Goal: Task Accomplishment & Management: Use online tool/utility

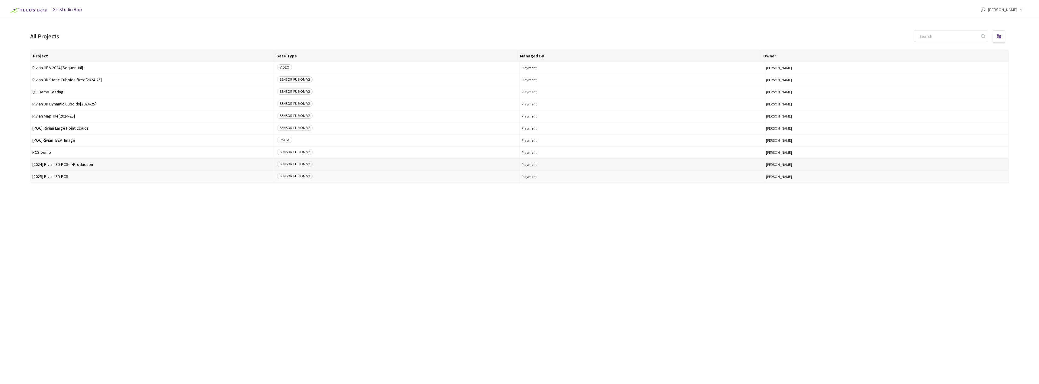
click at [82, 166] on span "[2024] Rivian 3D PCS<>Production" at bounding box center [152, 164] width 241 height 5
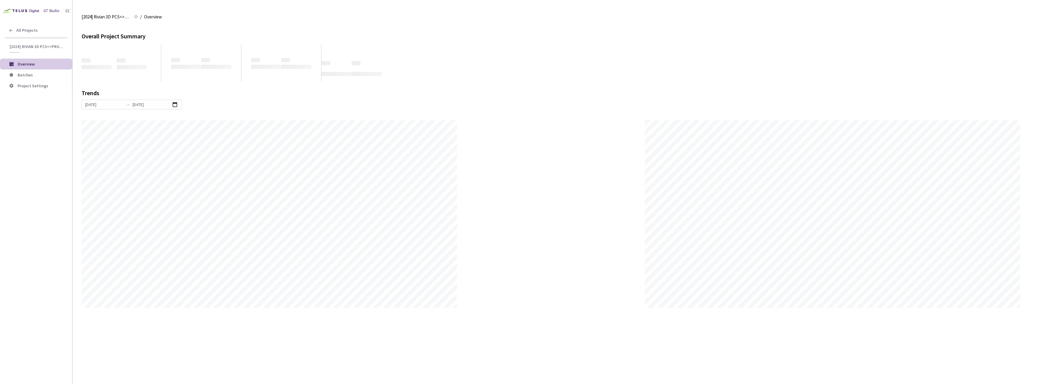
scroll to position [384, 1039]
click at [32, 74] on span "Batches" at bounding box center [25, 74] width 15 height 5
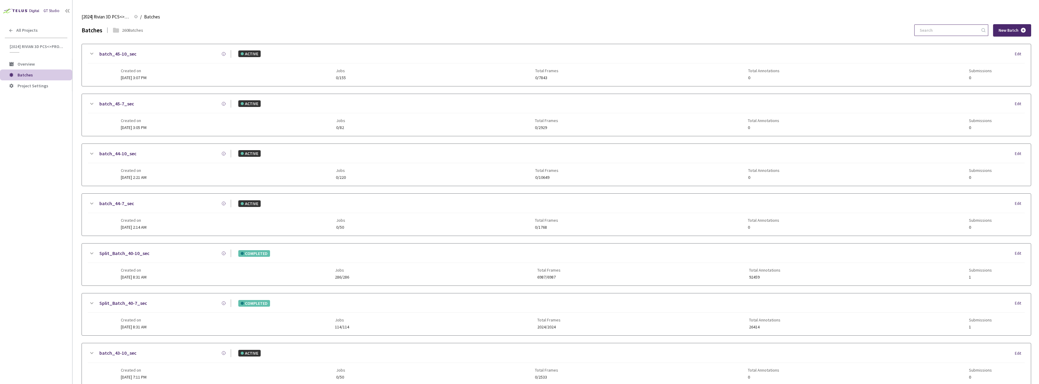
click at [930, 31] on input at bounding box center [948, 30] width 64 height 11
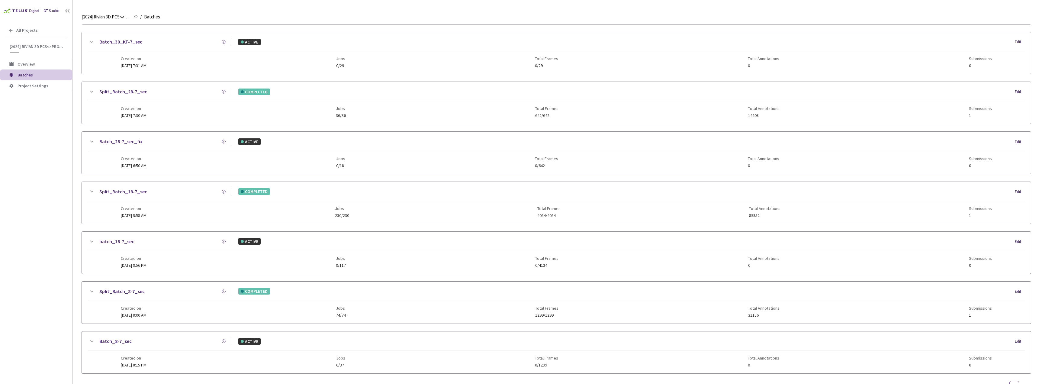
scroll to position [232, 0]
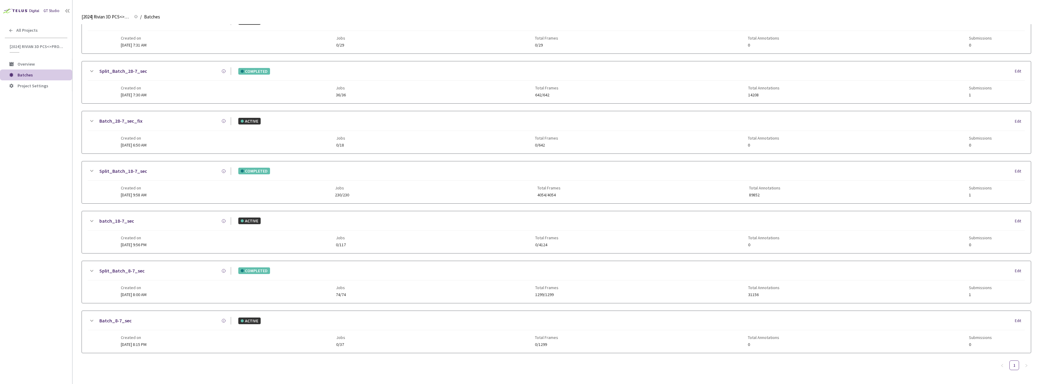
type input "8-7"
click at [183, 293] on div "Created on [DATE] 8:00 AM Jobs 74/74 Total Frames 1299/1299 Total Annotations 3…" at bounding box center [557, 288] width 872 height 17
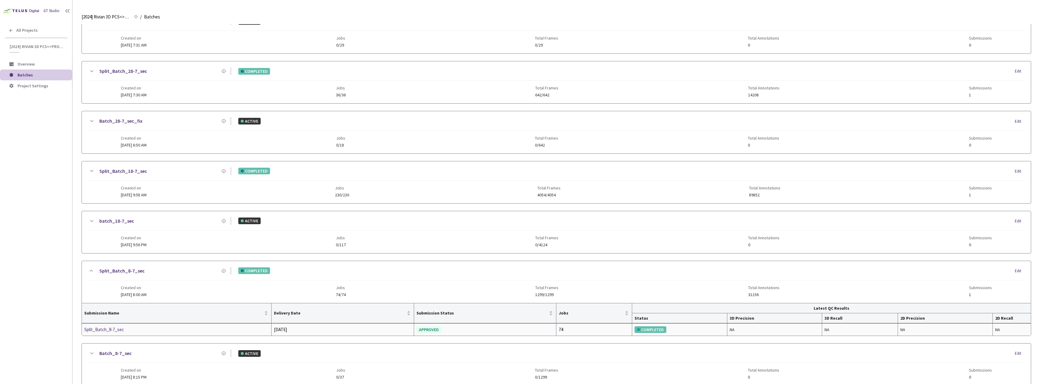
click at [111, 331] on div "Split_Batch_8-7_sec" at bounding box center [116, 329] width 64 height 7
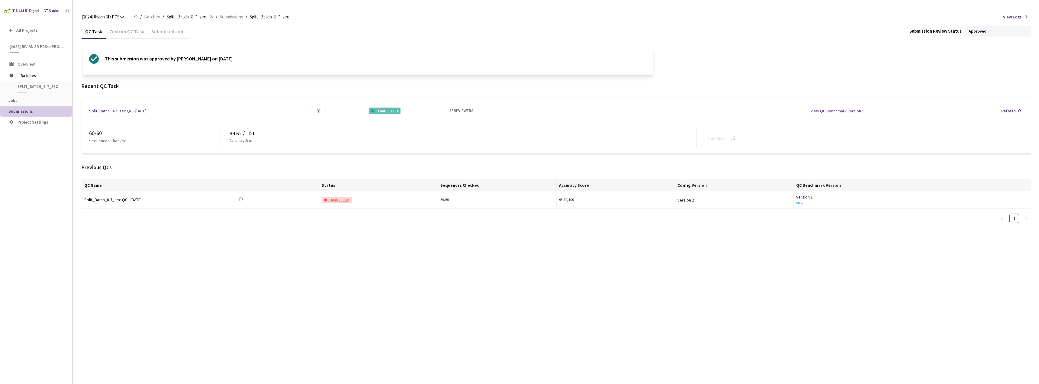
click at [122, 36] on div "Custom QC Task" at bounding box center [127, 33] width 42 height 10
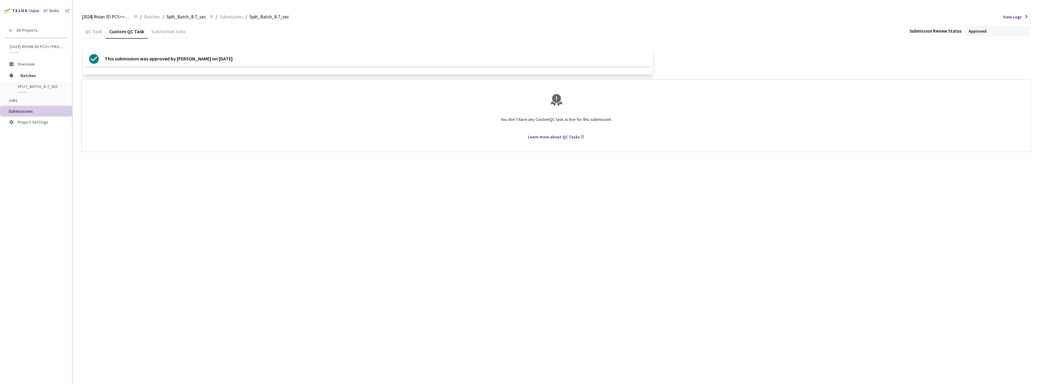
click at [98, 33] on div "QC Task" at bounding box center [94, 33] width 24 height 10
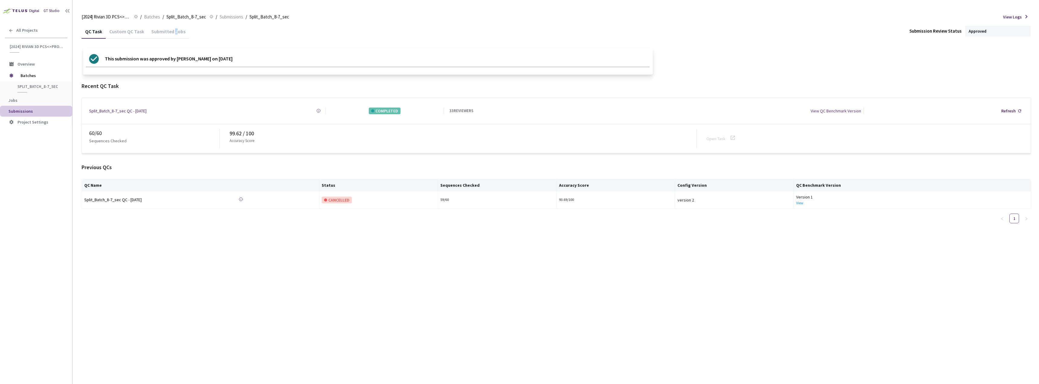
click at [173, 32] on div "Submitted Jobs" at bounding box center [168, 33] width 41 height 10
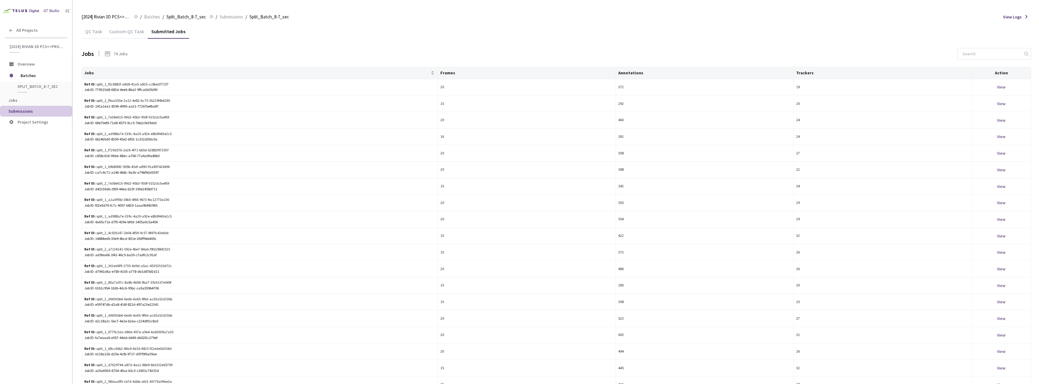
click at [102, 33] on div "QC Task" at bounding box center [94, 33] width 24 height 10
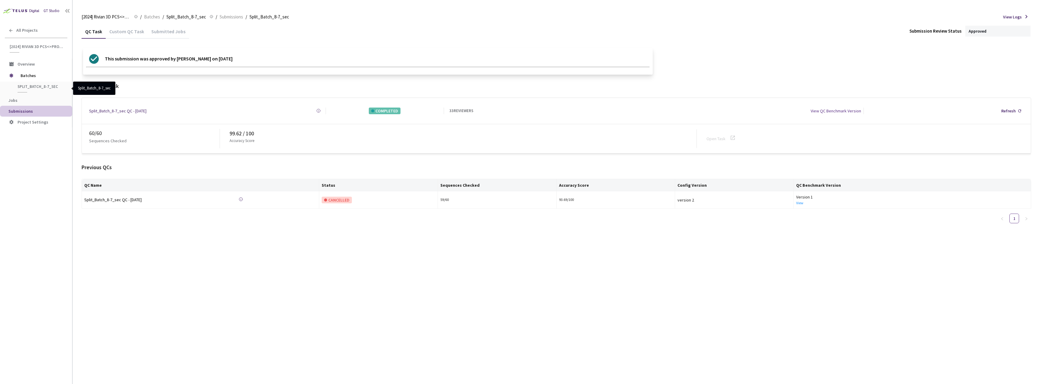
click at [44, 85] on span "Split_Batch_8-7_sec" at bounding box center [40, 86] width 45 height 5
click at [36, 78] on span "Batches" at bounding box center [41, 75] width 41 height 12
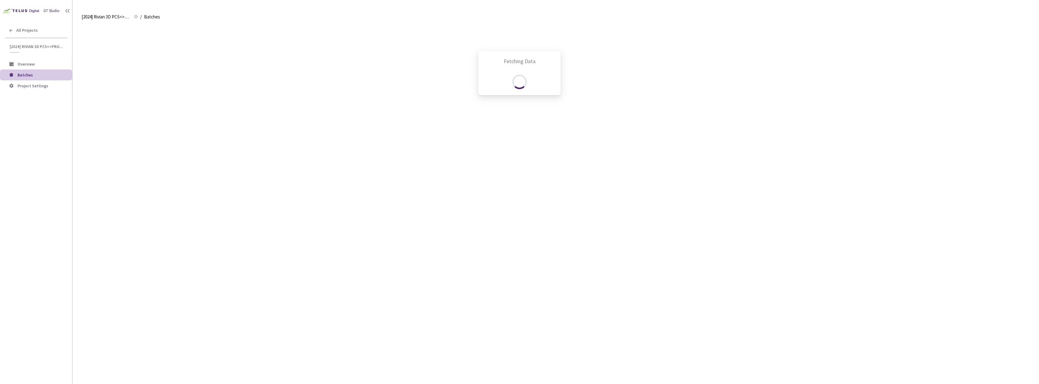
scroll to position [237, 0]
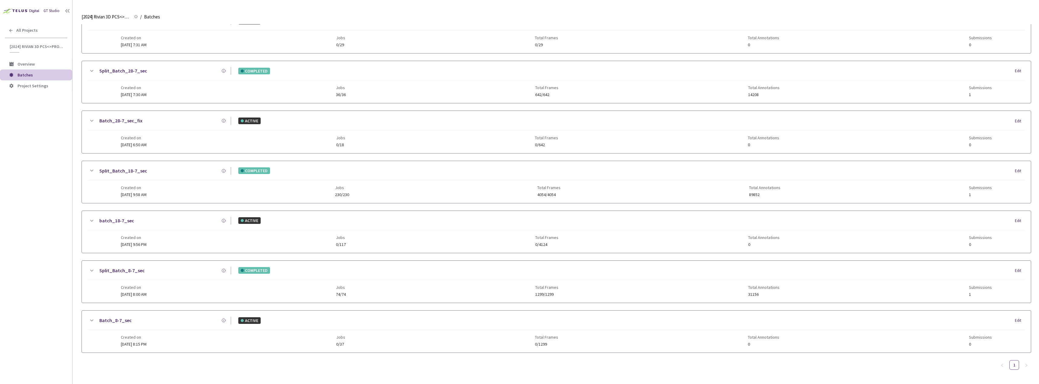
click at [205, 339] on div "Created on [DATE] 8:15 PM Jobs 0/37 Total Frames 0/1299 Total Annotations 0 Sub…" at bounding box center [557, 338] width 872 height 17
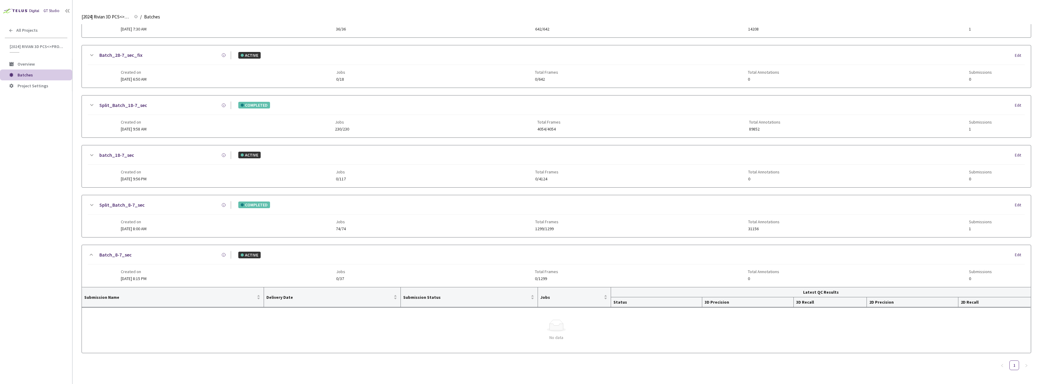
click at [140, 248] on div "Batch_8-7_sec ACTIVE Edit Created on [DATE] 8:15 PM Jobs 0/37 Total Frames 0/12…" at bounding box center [556, 266] width 949 height 42
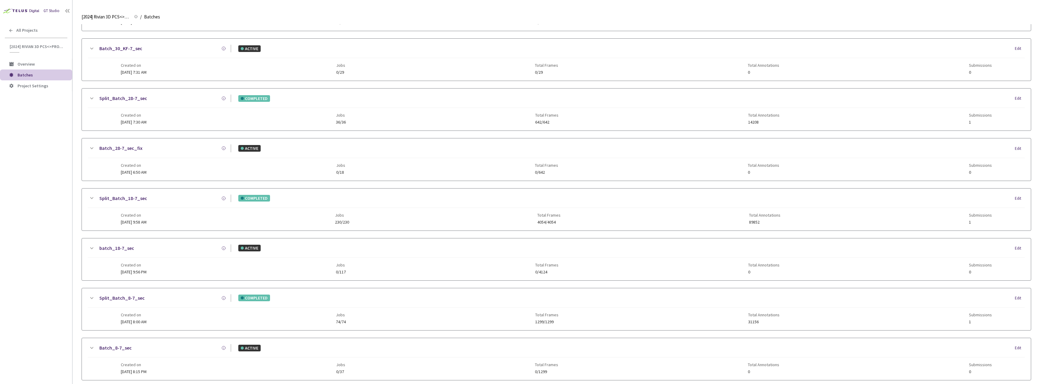
scroll to position [232, 0]
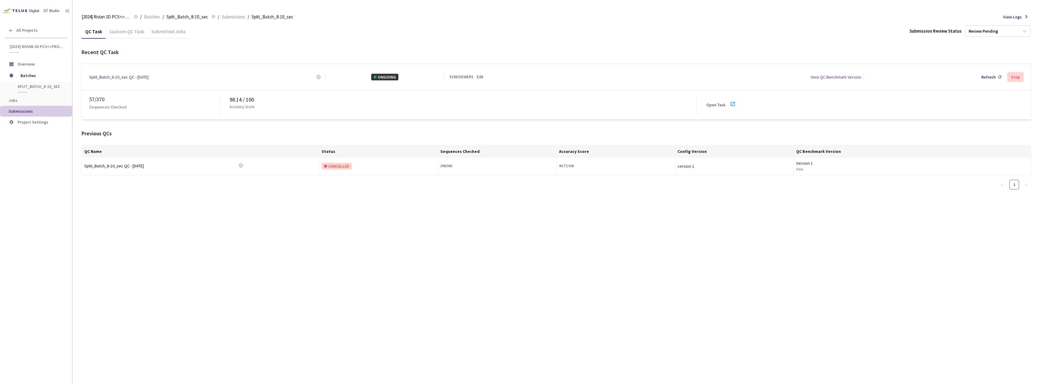
drag, startPoint x: 118, startPoint y: 36, endPoint x: 95, endPoint y: 34, distance: 22.8
click at [116, 36] on div "Custom QC Task" at bounding box center [127, 33] width 42 height 10
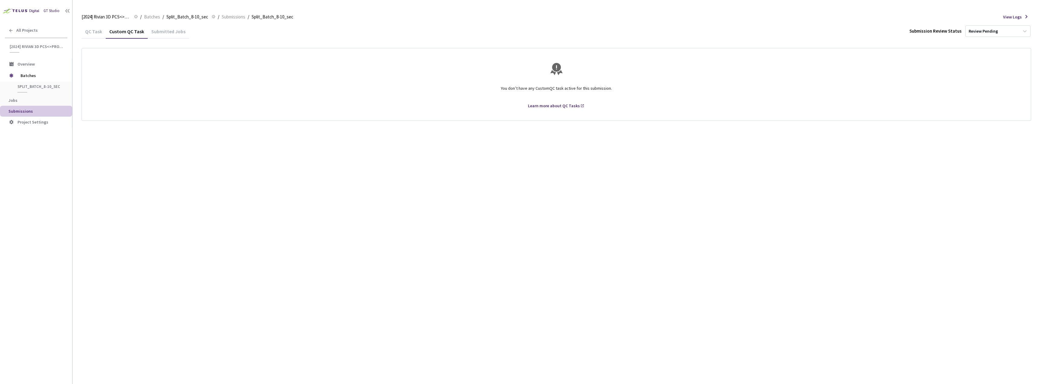
click at [99, 34] on div "QC Task" at bounding box center [94, 33] width 24 height 10
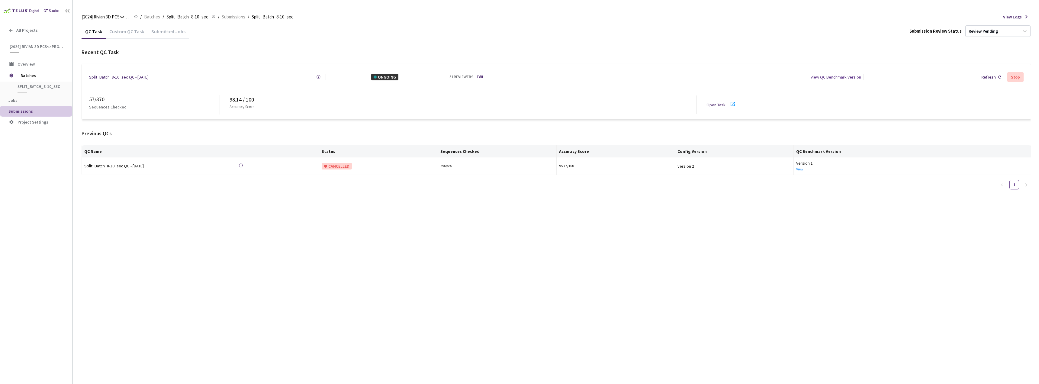
click at [744, 105] on div "57 / 370 Sequences Checked 98.14 / 100 Accuracy Score Open Task" at bounding box center [556, 104] width 949 height 29
click at [716, 104] on link "Open Task" at bounding box center [716, 104] width 19 height 5
